Goal: Obtain resource: Obtain resource

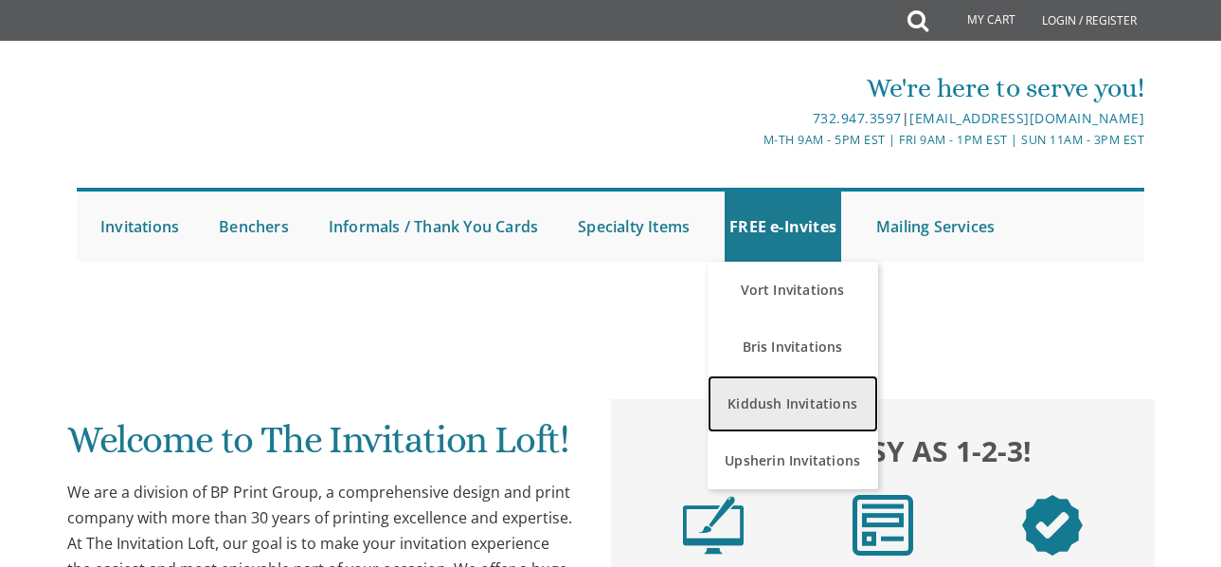
click at [788, 399] on link "Kiddush Invitations" at bounding box center [793, 403] width 171 height 57
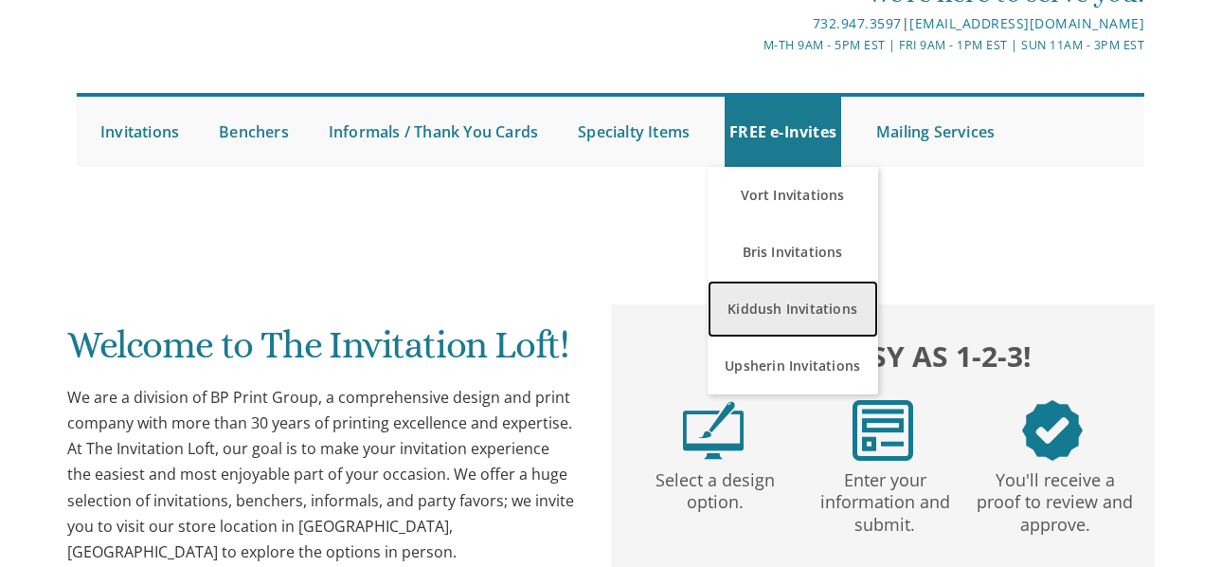
click at [781, 316] on link "Kiddush Invitations" at bounding box center [793, 308] width 171 height 57
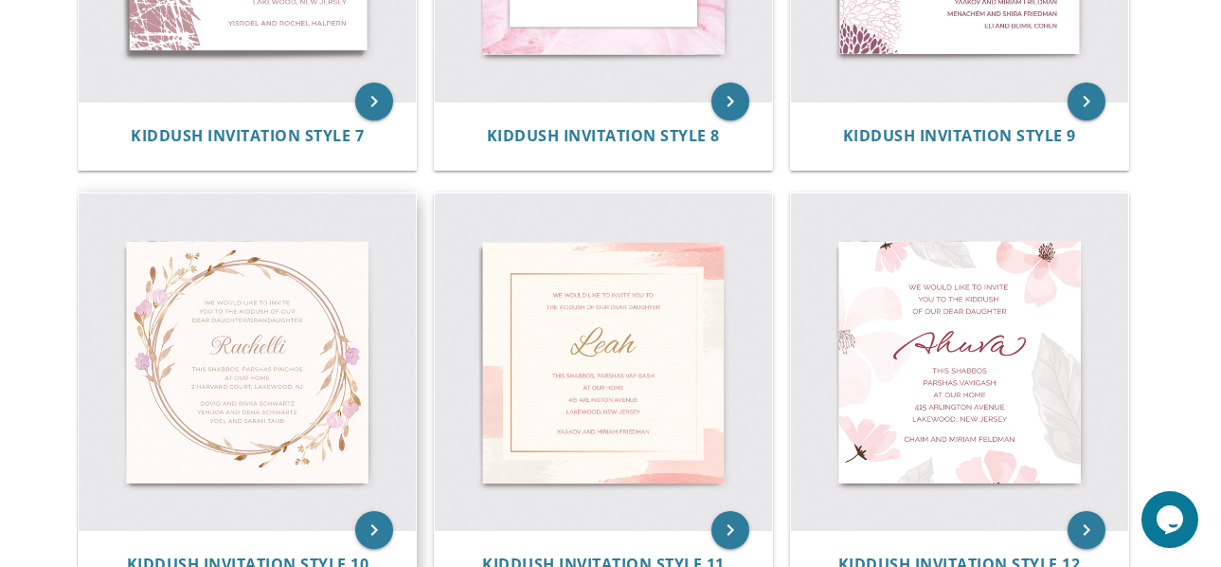
click at [351, 373] on img at bounding box center [247, 361] width 337 height 337
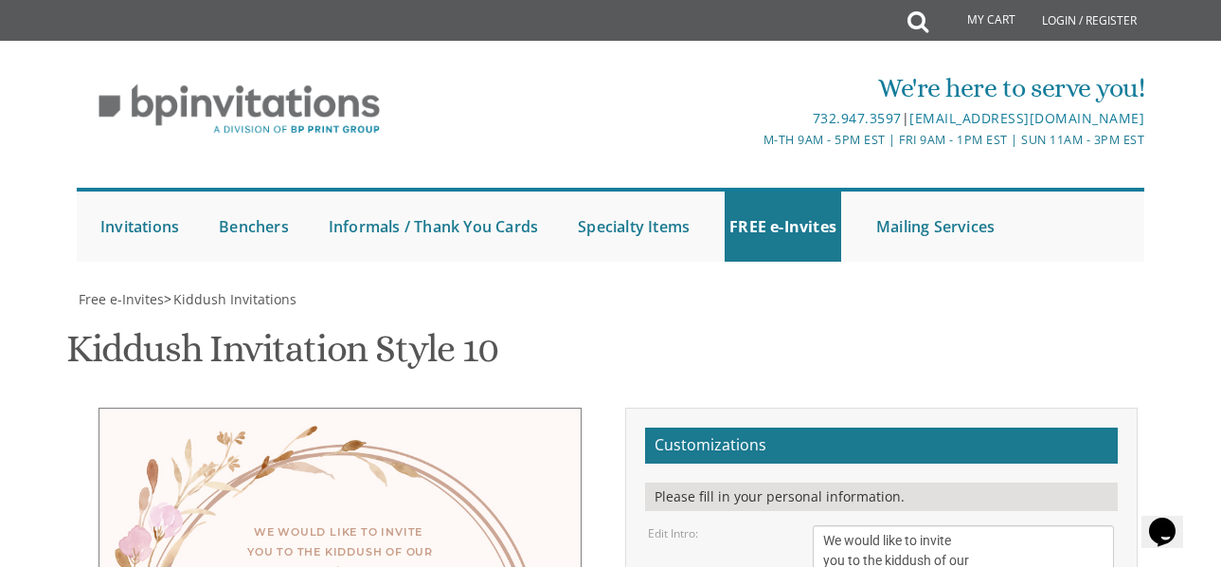
scroll to position [284, 0]
drag, startPoint x: 820, startPoint y: 262, endPoint x: 1004, endPoint y: 310, distance: 190.7
click at [1004, 525] on textarea "We would like to invite you to the kiddush of our dear daughter/granddaughter" at bounding box center [963, 560] width 301 height 71
paste textarea "z"iydl d`cede [DEMOGRAPHIC_DATA] aexaoinfdl dfa ippdirxe ig` lk`ax `yeciwl'igzy…"
type textarea "z"iydl d`cede [DEMOGRAPHIC_DATA] aexaoinfdl dfa ippdirxe ig` lk`ax `yeciwl'igzy…"
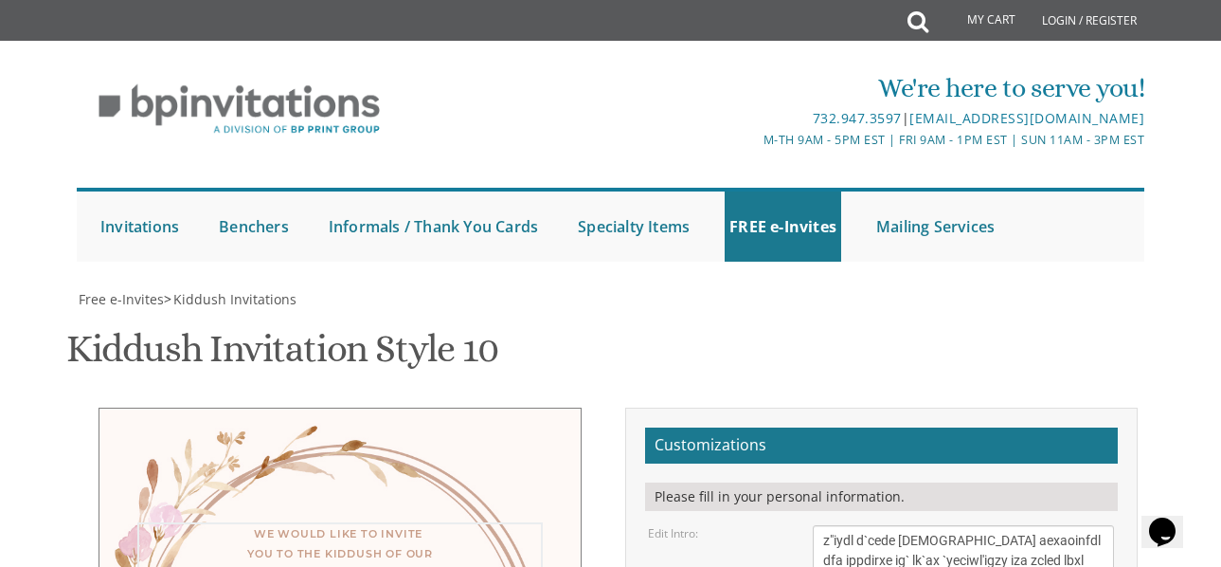
scroll to position [189, 0]
drag, startPoint x: 821, startPoint y: 352, endPoint x: 1074, endPoint y: 384, distance: 254.9
click at [1074, 525] on textarea "We would like to invite you to the kiddush of our dear daughter/granddaughter" at bounding box center [963, 560] width 301 height 71
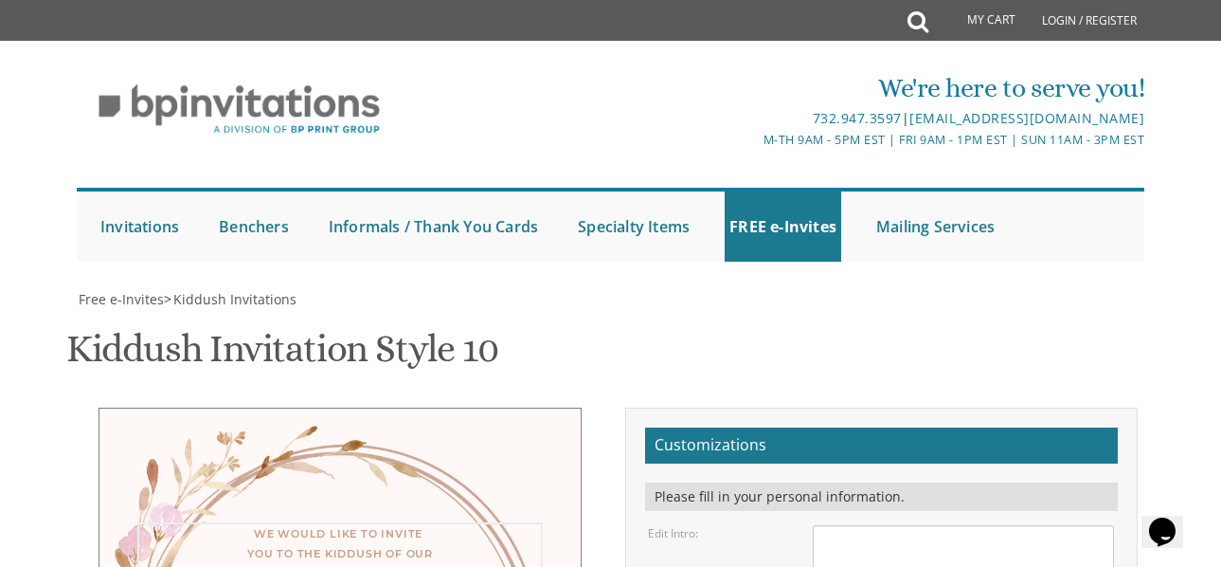
paste textarea "z"iydl d`cede [DEMOGRAPHIC_DATA] aexaoinfdl dfa ippdirxe ig` lk`ax `yeciwl'igzy…"
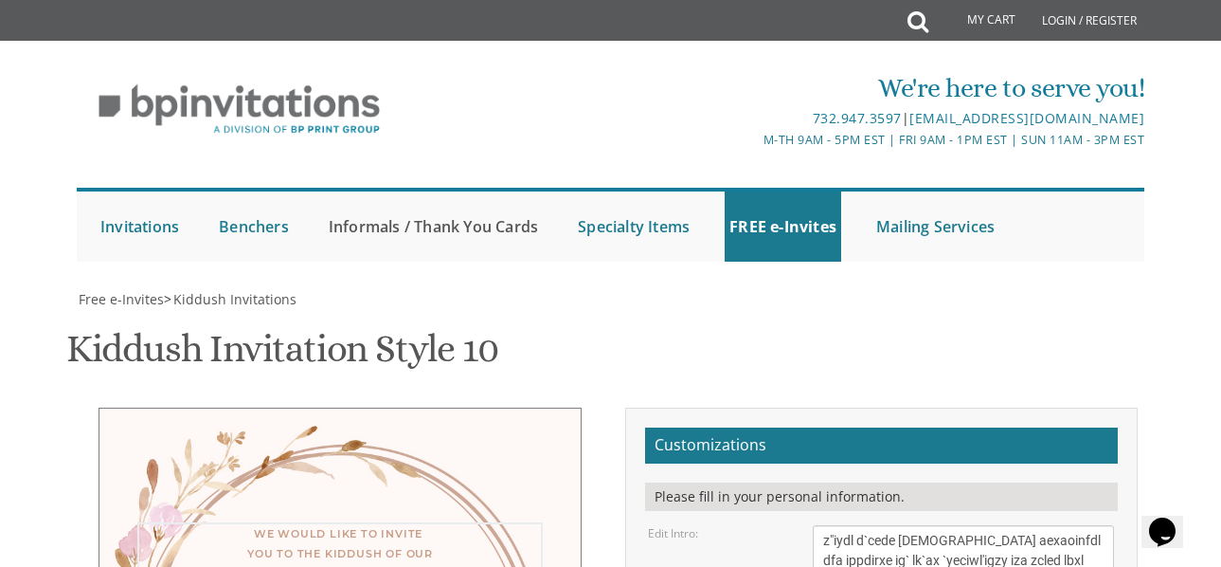
type textarea "z"iydl d`cede [DEMOGRAPHIC_DATA] aexaoinfdl dfa ippdirxe ig` lk`ax `yeciwl'igzy…"
drag, startPoint x: 821, startPoint y: 352, endPoint x: 1015, endPoint y: 391, distance: 197.2
click at [1015, 525] on textarea "We would like to invite you to the kiddush of our dear daughter/granddaughter" at bounding box center [963, 560] width 301 height 71
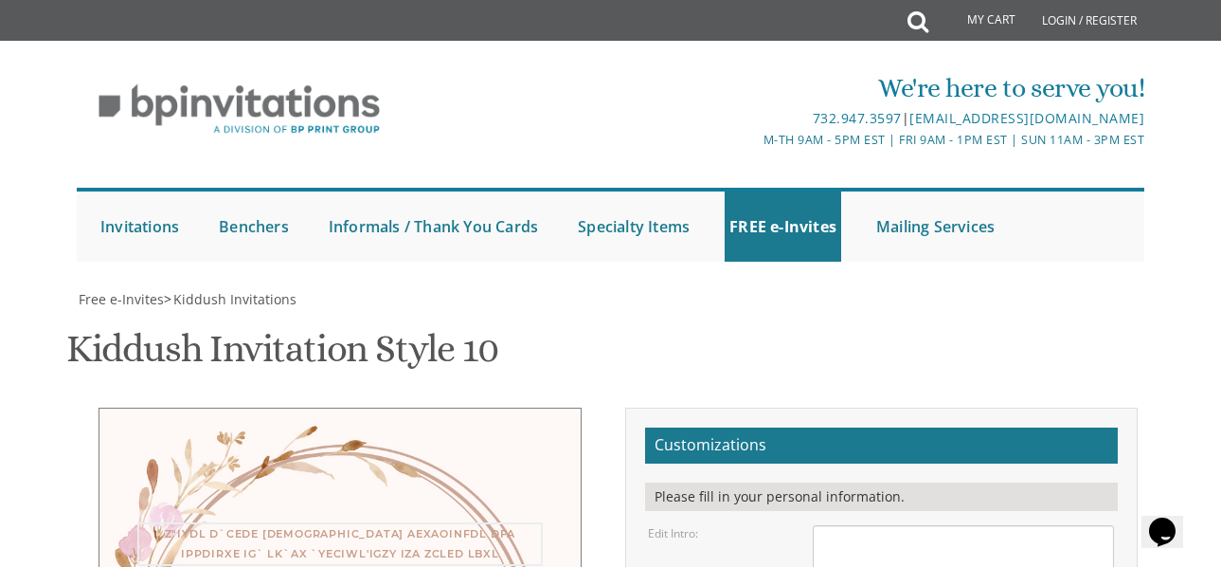
paste textarea "z"iydl d`cede [DEMOGRAPHIC_DATA] aexa oinfdl dfa ippd irxe ig` lk `ax `yeciwl '…"
type textarea "z"iydl d`cede [DEMOGRAPHIC_DATA] aexa oinfdl dfa ippd irxe ig` lk `ax `yeciwl '…"
